Goal: Book appointment/travel/reservation

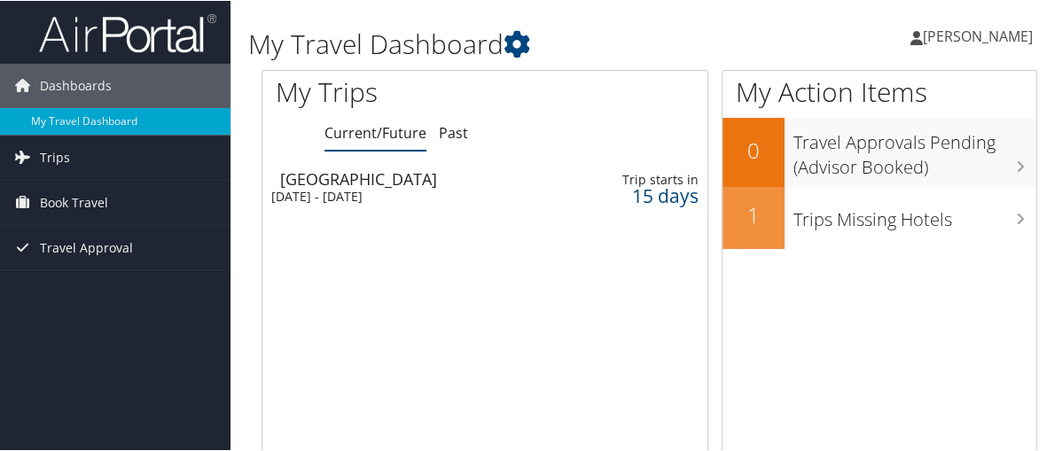
click at [331, 185] on div "Seattle" at bounding box center [414, 178] width 268 height 16
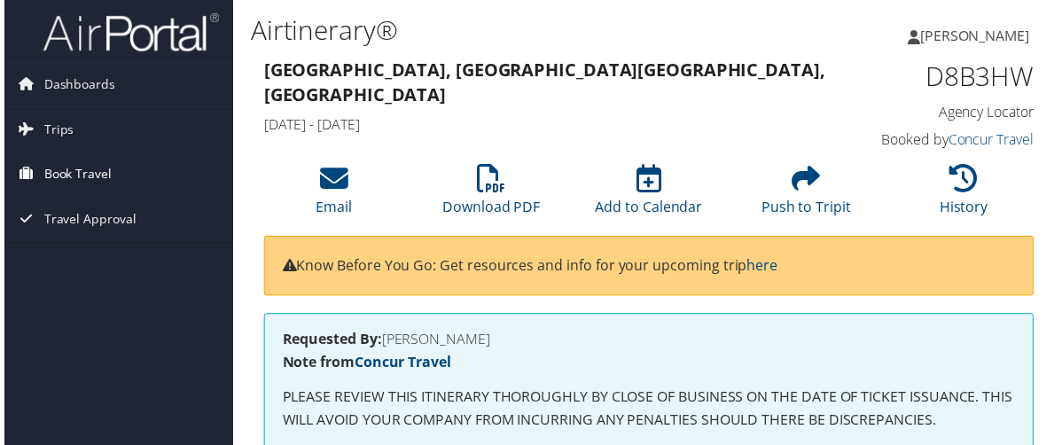
click at [93, 174] on span "Book Travel" at bounding box center [74, 175] width 68 height 44
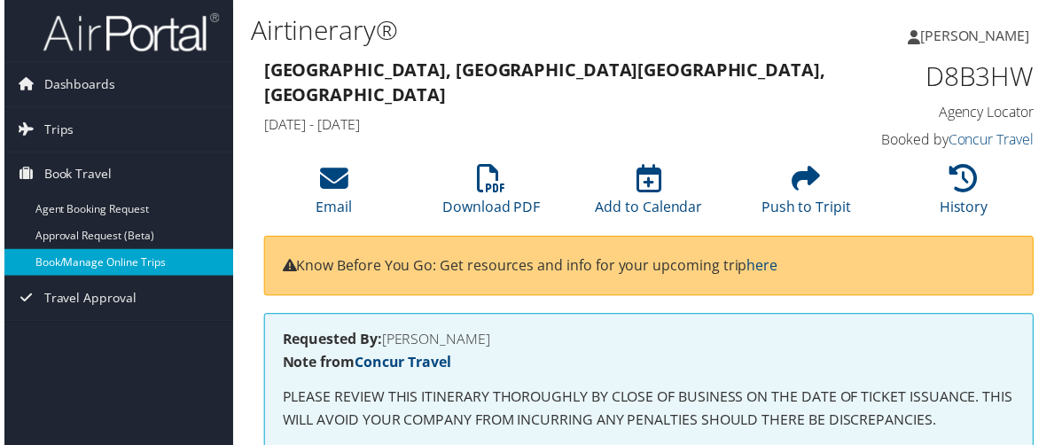
click at [63, 258] on link "Book/Manage Online Trips" at bounding box center [115, 264] width 230 height 27
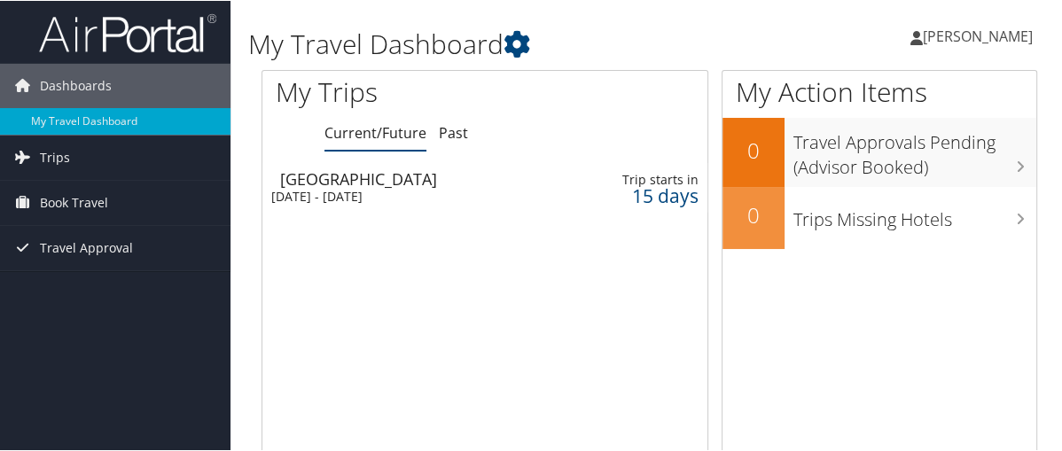
click at [394, 193] on div "Mon 15 Sep 2025 - Thu 18 Sep 2025" at bounding box center [405, 196] width 268 height 16
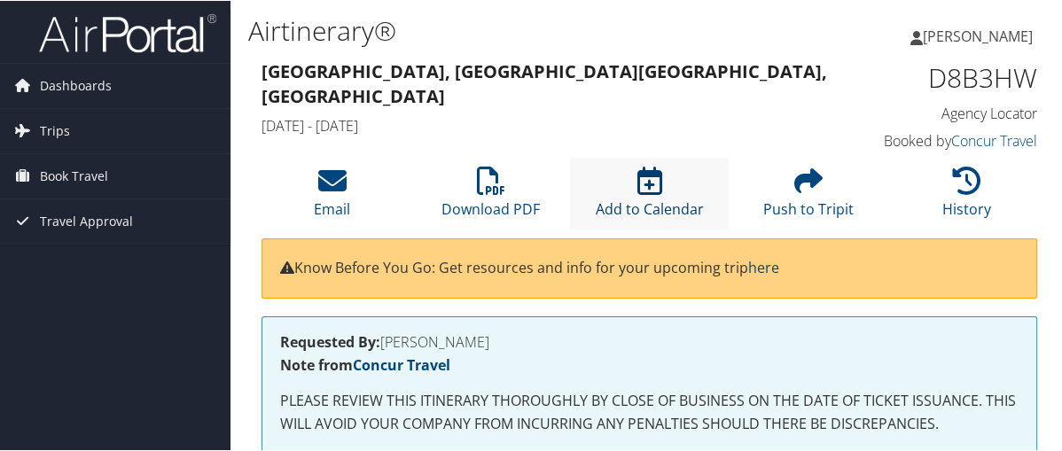
click at [649, 177] on icon at bounding box center [649, 180] width 25 height 28
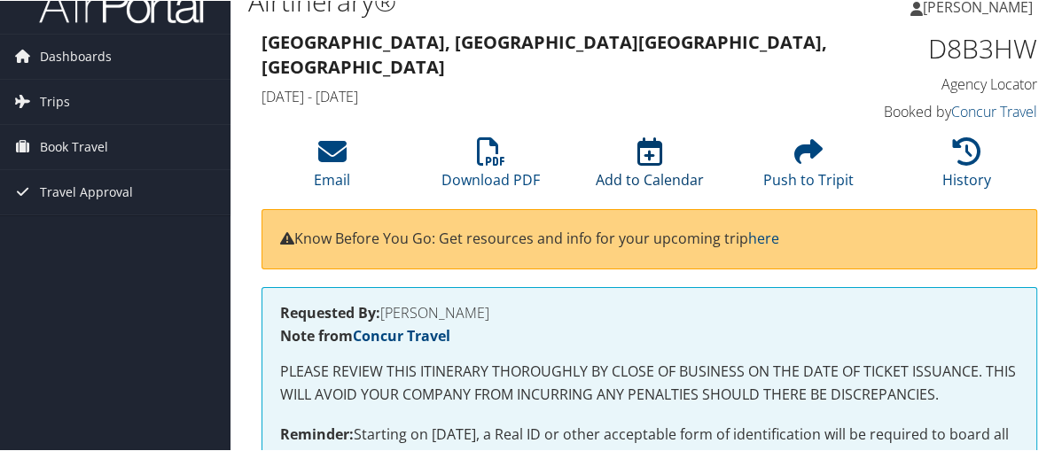
scroll to position [23, 0]
